Goal: Transaction & Acquisition: Purchase product/service

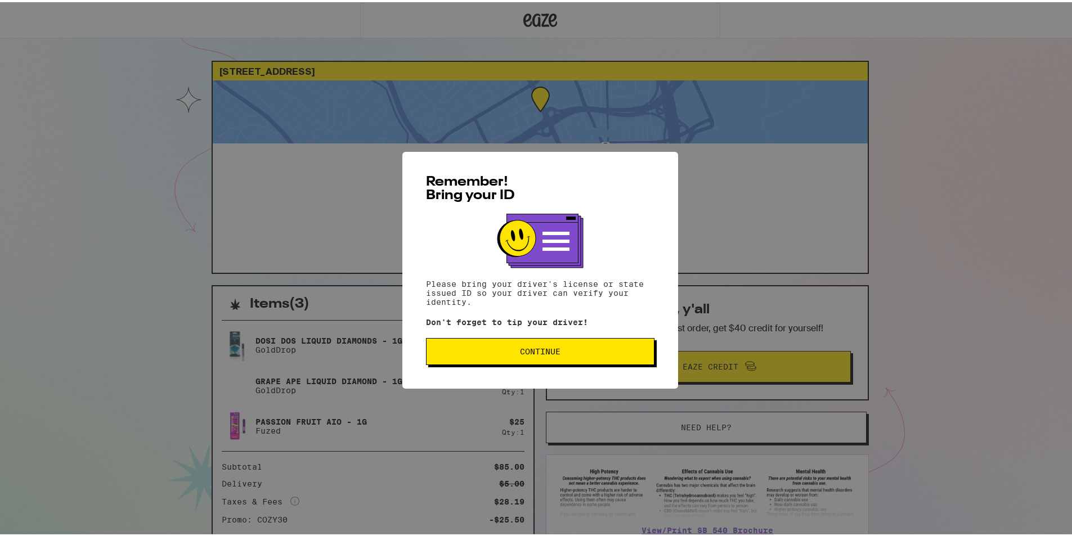
click at [476, 362] on button "Continue" at bounding box center [540, 349] width 228 height 27
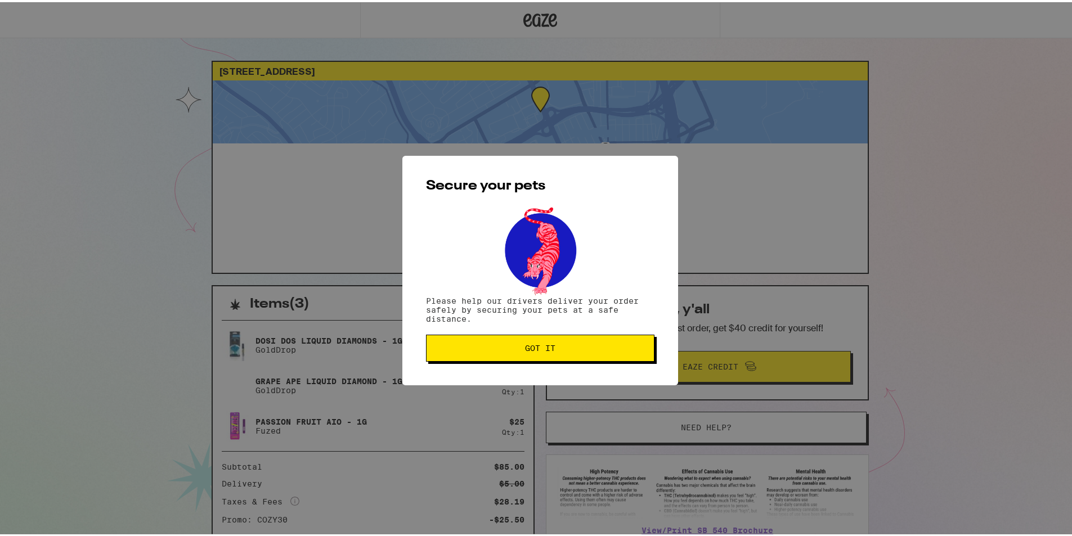
click at [464, 340] on button "Got it" at bounding box center [540, 345] width 228 height 27
